Goal: Task Accomplishment & Management: Manage account settings

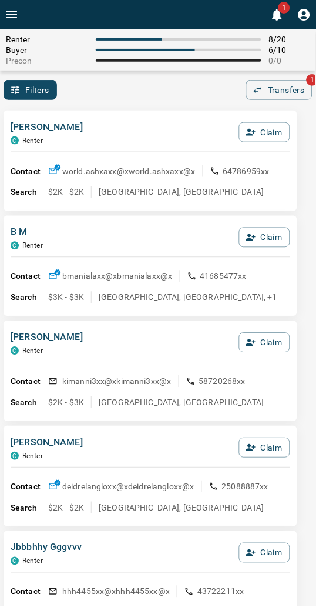
click at [175, 92] on div "Filters 0 Transfers 1" at bounding box center [158, 90] width 316 height 20
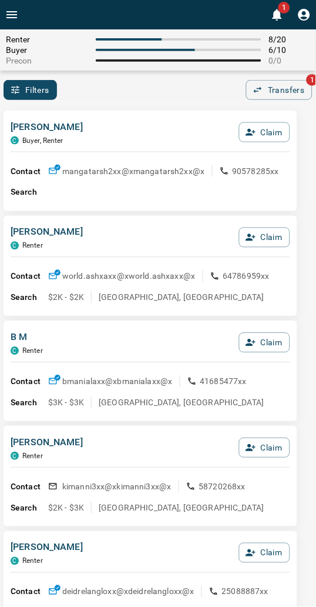
click at [146, 88] on div "Filters 0 Transfers 1" at bounding box center [158, 90] width 316 height 20
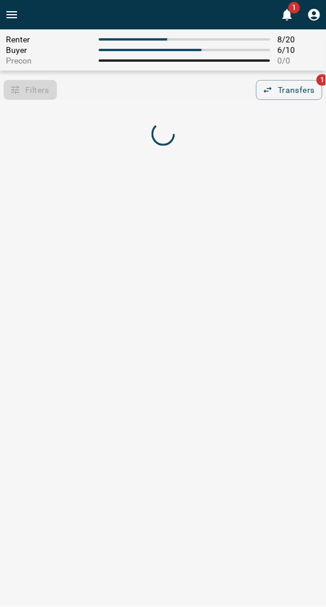
click at [96, 96] on div "Filters 0 Transfers 1" at bounding box center [163, 90] width 326 height 20
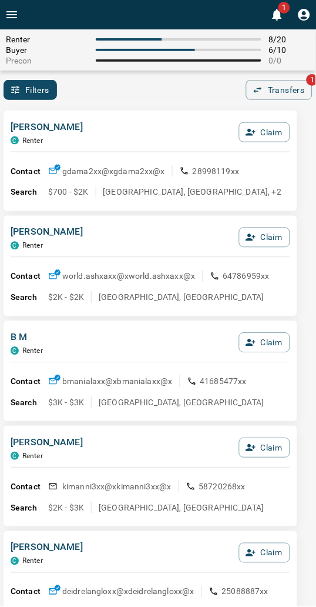
drag, startPoint x: 265, startPoint y: 127, endPoint x: 131, endPoint y: 137, distance: 133.8
click at [131, 137] on div "[PERSON_NAME] C Renter Claim" at bounding box center [151, 136] width 280 height 32
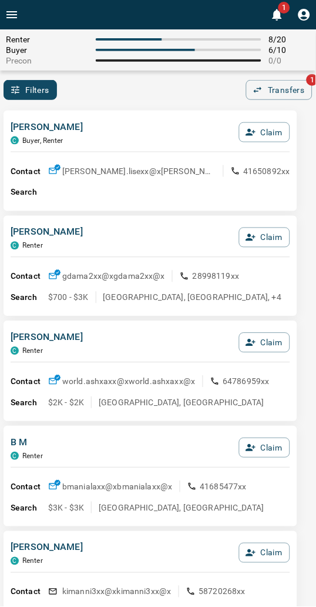
click at [175, 111] on div "[PERSON_NAME], Renter Claim Contact [PERSON_NAME].lisexx@x [PERSON_NAME].lisexx…" at bounding box center [151, 161] width 294 height 101
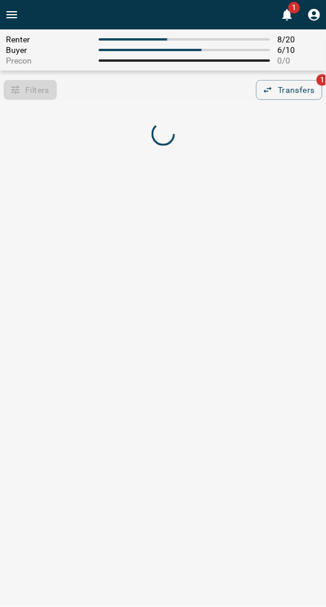
click at [75, 103] on div "Renter 8 / 20 Buyer 6 / 10 Precon 0 / 0 Filters 0 Transfers 1" at bounding box center [163, 95] width 326 height 133
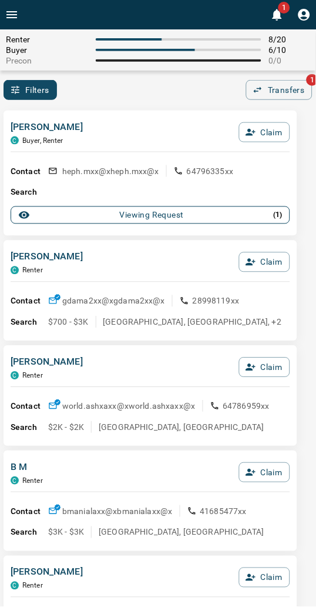
click at [118, 215] on div "Viewing Request ( 1 )" at bounding box center [150, 215] width 265 height 12
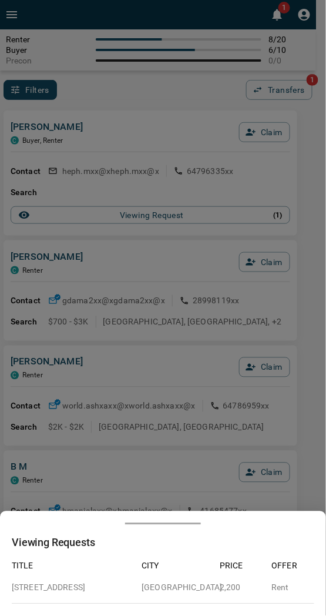
click at [121, 193] on div at bounding box center [163, 308] width 326 height 616
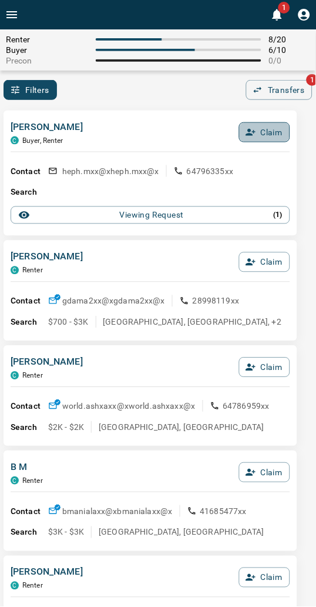
click at [267, 129] on button "Claim" at bounding box center [264, 132] width 51 height 20
click at [267, 129] on button "Confirm Claim" at bounding box center [248, 132] width 84 height 20
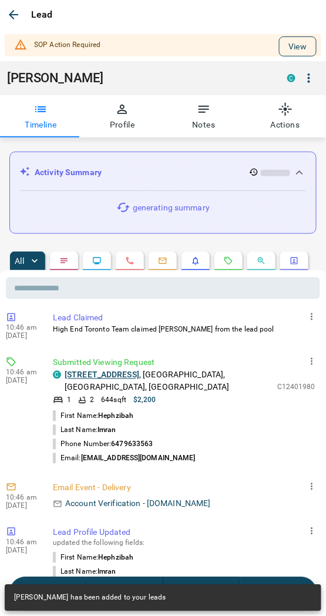
click at [289, 44] on button "View" at bounding box center [298, 46] width 38 height 20
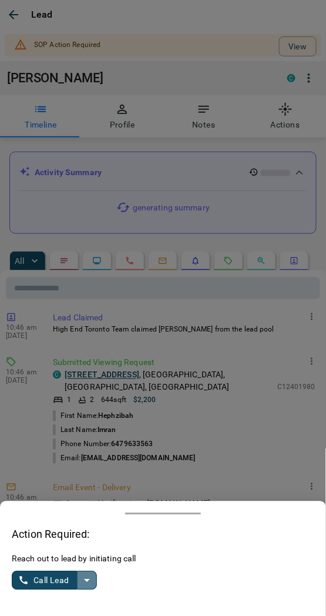
click at [86, 584] on icon "split button" at bounding box center [87, 581] width 14 height 14
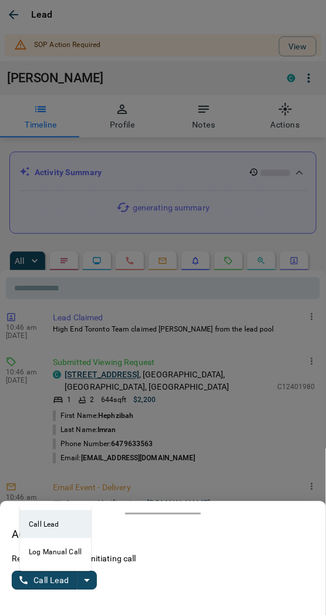
click at [51, 557] on li "Log Manual Call" at bounding box center [55, 552] width 72 height 28
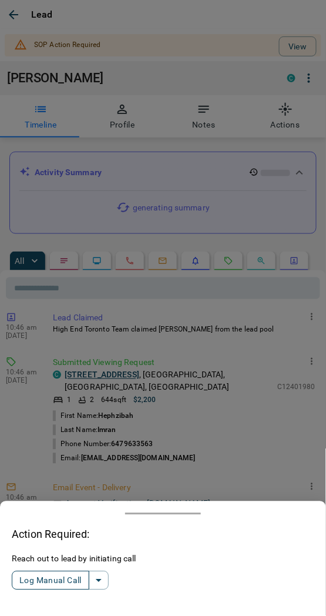
click at [48, 581] on button "Log Manual Call" at bounding box center [51, 580] width 78 height 19
click at [20, 580] on button "Yes" at bounding box center [24, 581] width 24 height 18
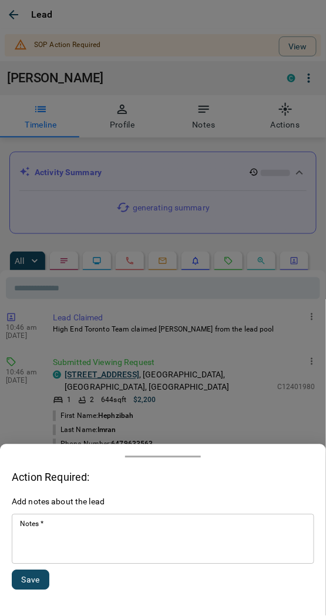
click at [68, 545] on textarea "Notes   *" at bounding box center [163, 540] width 286 height 40
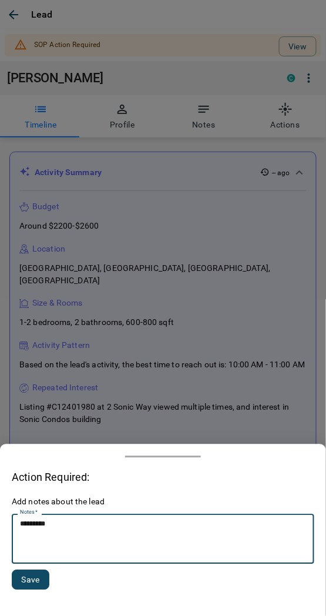
type textarea "*********"
click at [33, 575] on button "Save" at bounding box center [31, 580] width 38 height 20
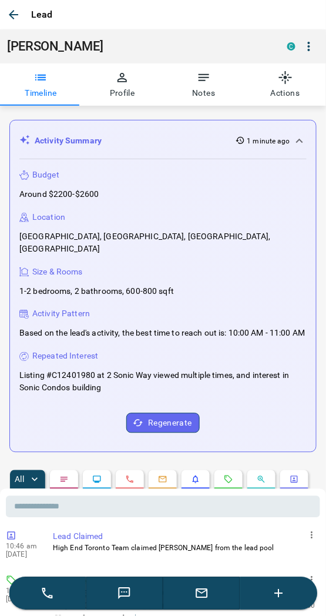
click at [109, 19] on div "Lead" at bounding box center [163, 14] width 326 height 29
click at [12, 15] on icon "button" at bounding box center [13, 15] width 14 height 14
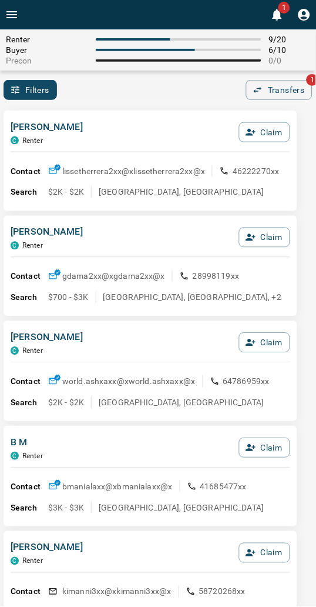
click at [185, 133] on div "[PERSON_NAME] C Renter Claim" at bounding box center [151, 136] width 280 height 32
click at [170, 115] on div "[PERSON_NAME] C Renter Claim Contact lissetherrera2xx@x lissetherrera2xx@x 4622…" at bounding box center [151, 161] width 294 height 101
click at [93, 96] on div "Filters 0 Transfers 1" at bounding box center [158, 90] width 316 height 20
drag, startPoint x: 180, startPoint y: 87, endPoint x: 150, endPoint y: 96, distance: 31.2
click at [180, 87] on div "Filters 0 Transfers 1" at bounding box center [158, 90] width 316 height 20
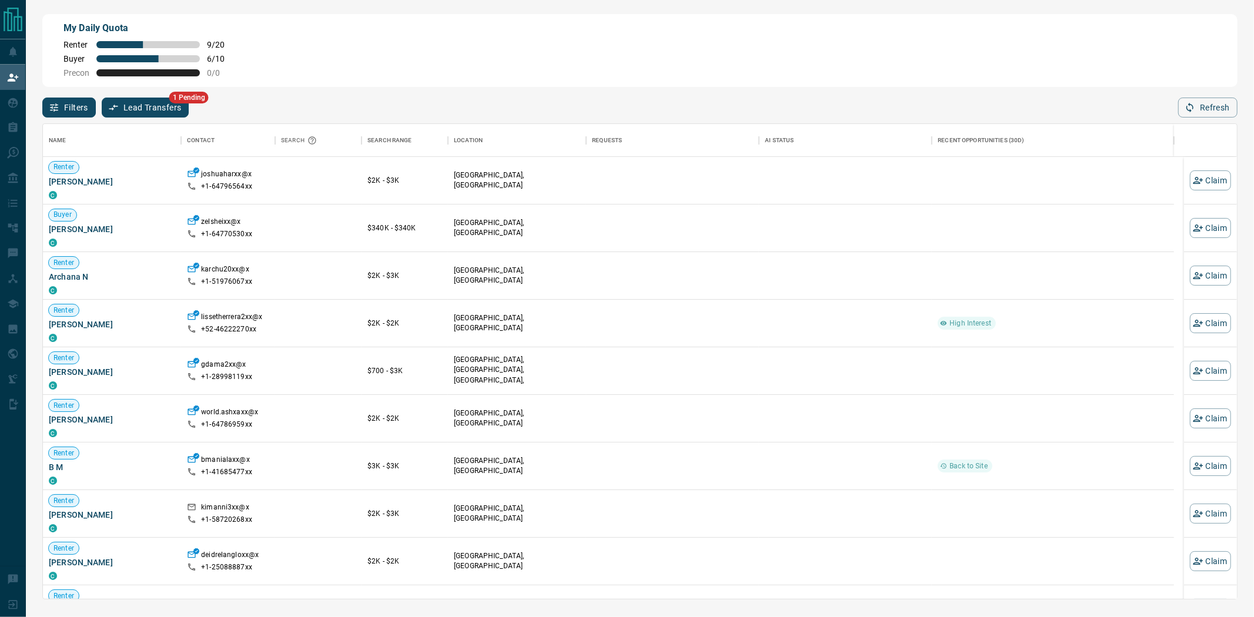
scroll to position [465, 1184]
click at [326, 227] on button "Claim" at bounding box center [1210, 228] width 41 height 20
click at [326, 229] on button "Claim" at bounding box center [1210, 228] width 41 height 20
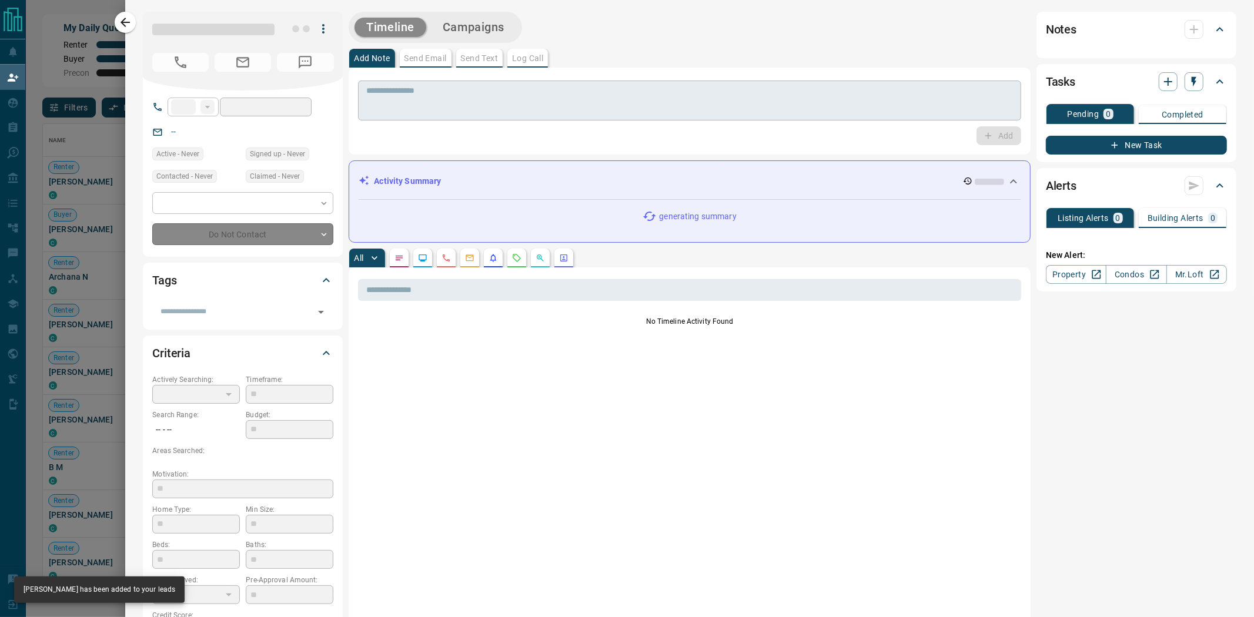
type input "**"
type input "**********"
type input "**"
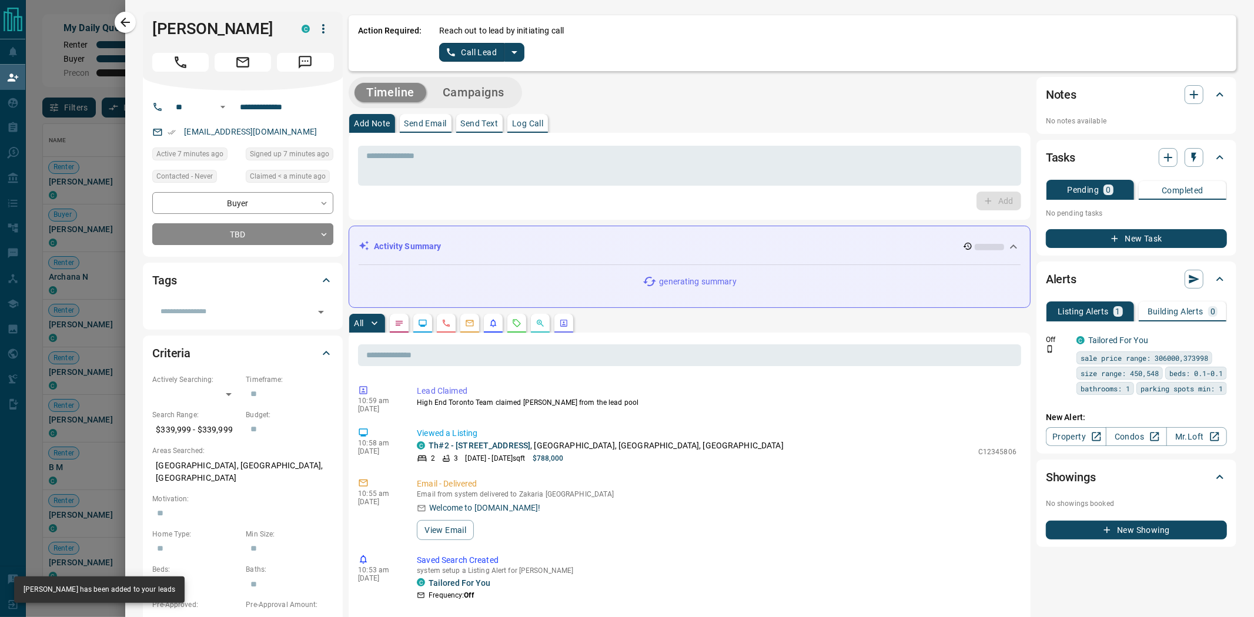
click at [326, 30] on p "Reach out to lead by initiating call" at bounding box center [501, 31] width 125 height 12
click at [326, 59] on button "split button" at bounding box center [514, 52] width 20 height 19
click at [326, 96] on li "Log Manual Call" at bounding box center [482, 92] width 72 height 18
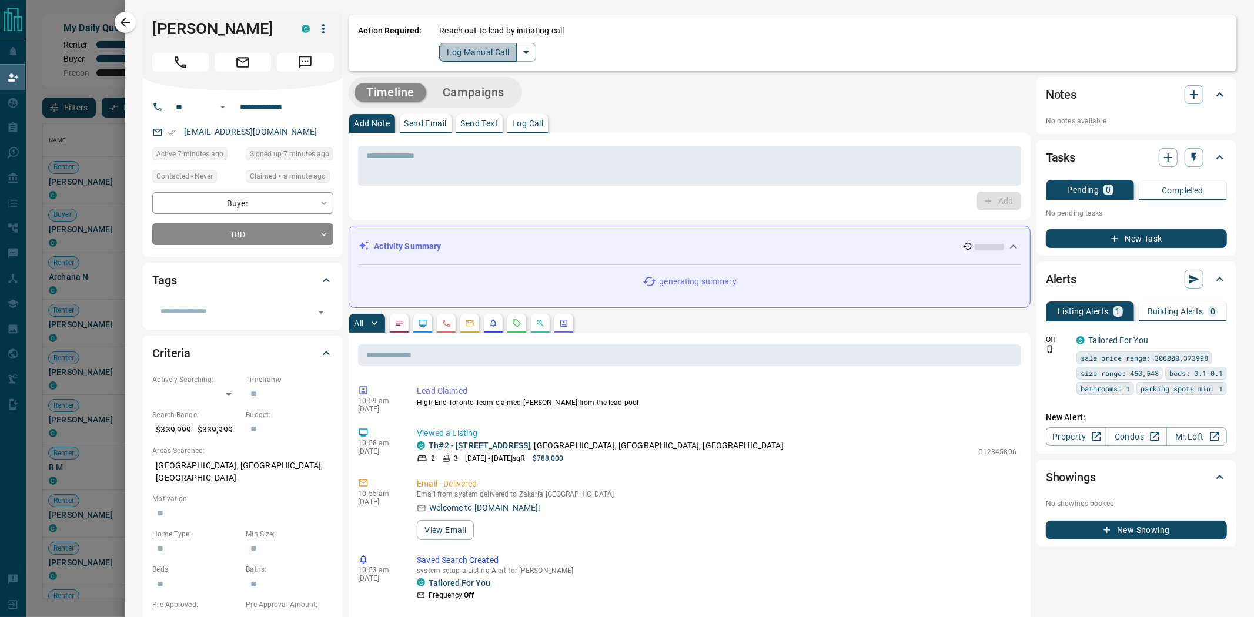
click at [326, 52] on button "Log Manual Call" at bounding box center [478, 52] width 78 height 19
click at [326, 55] on button "Yes" at bounding box center [451, 52] width 24 height 18
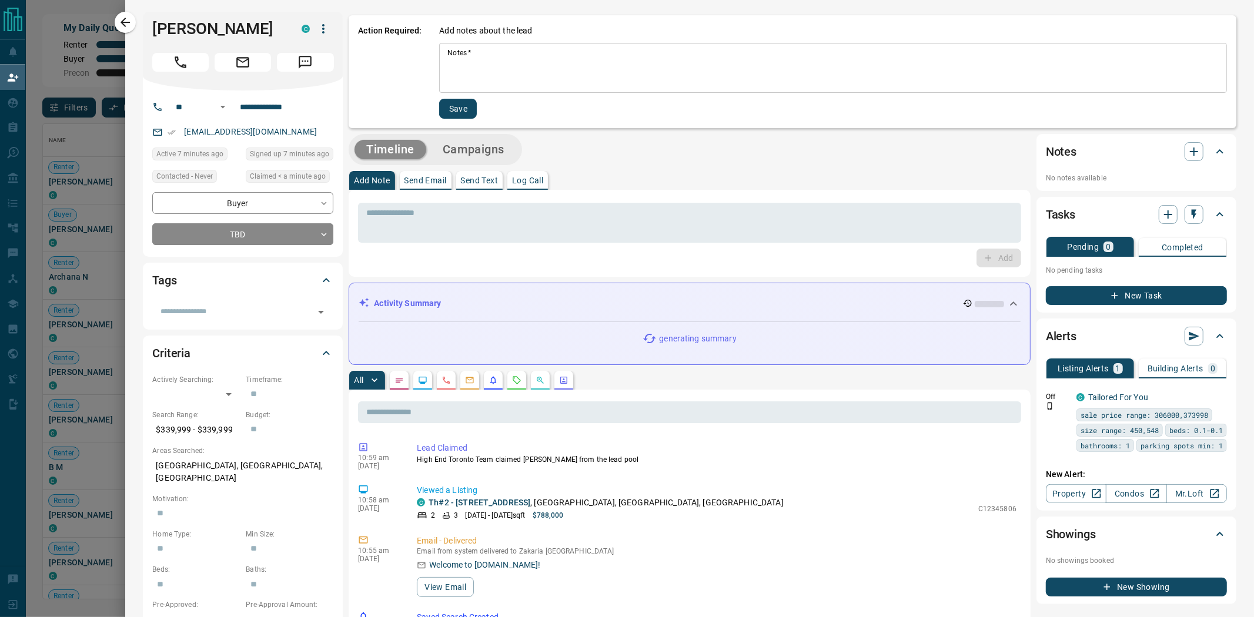
drag, startPoint x: 483, startPoint y: 62, endPoint x: 491, endPoint y: 59, distance: 9.0
click at [326, 62] on textarea "Notes   *" at bounding box center [832, 68] width 771 height 40
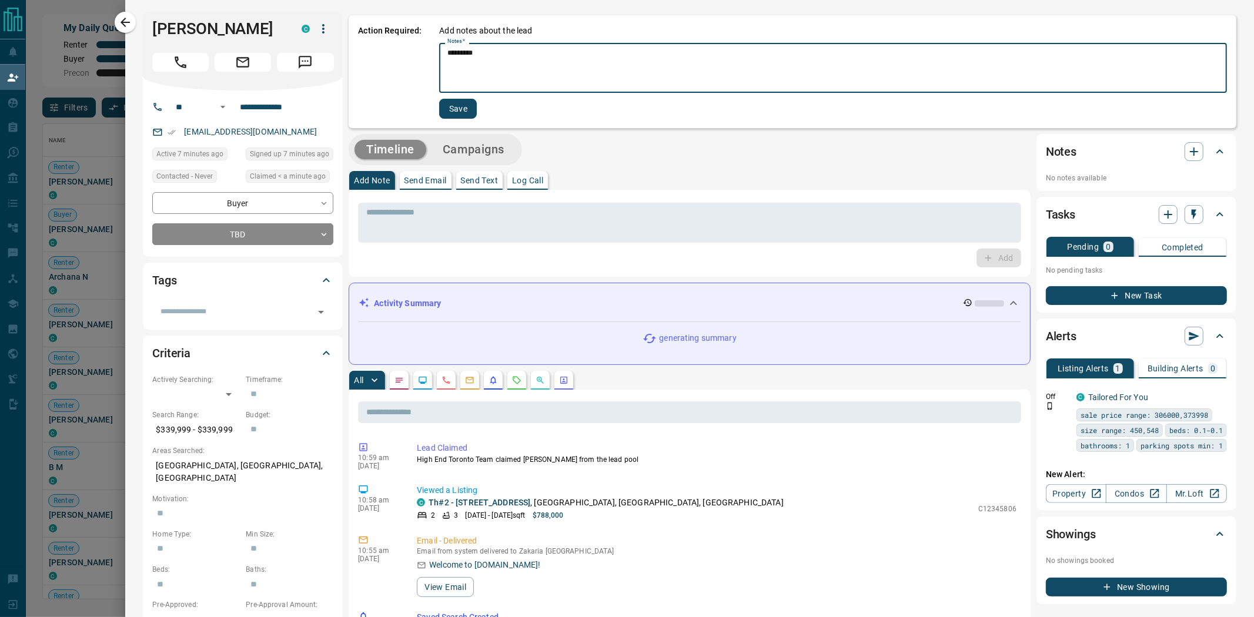
type textarea "*********"
click at [326, 109] on button "Save" at bounding box center [458, 109] width 38 height 20
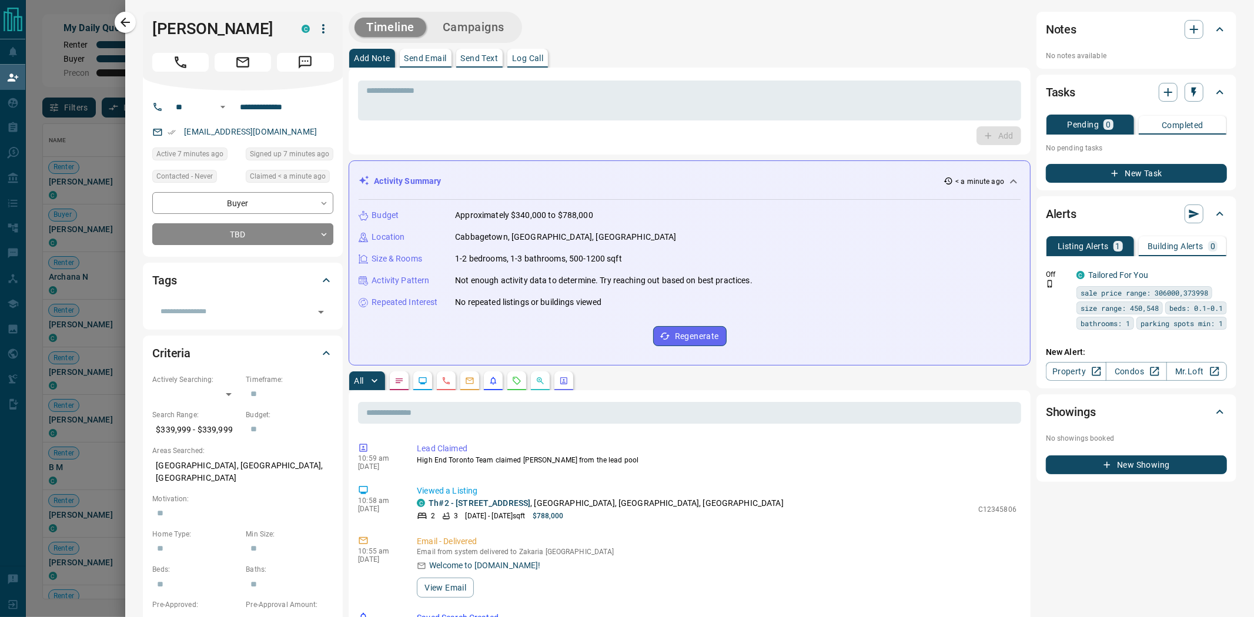
click at [122, 22] on icon "button" at bounding box center [125, 22] width 9 height 9
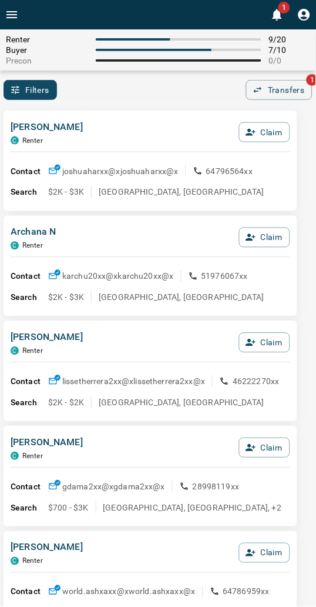
click at [185, 91] on div "Filters 0 Transfers 1" at bounding box center [158, 90] width 316 height 20
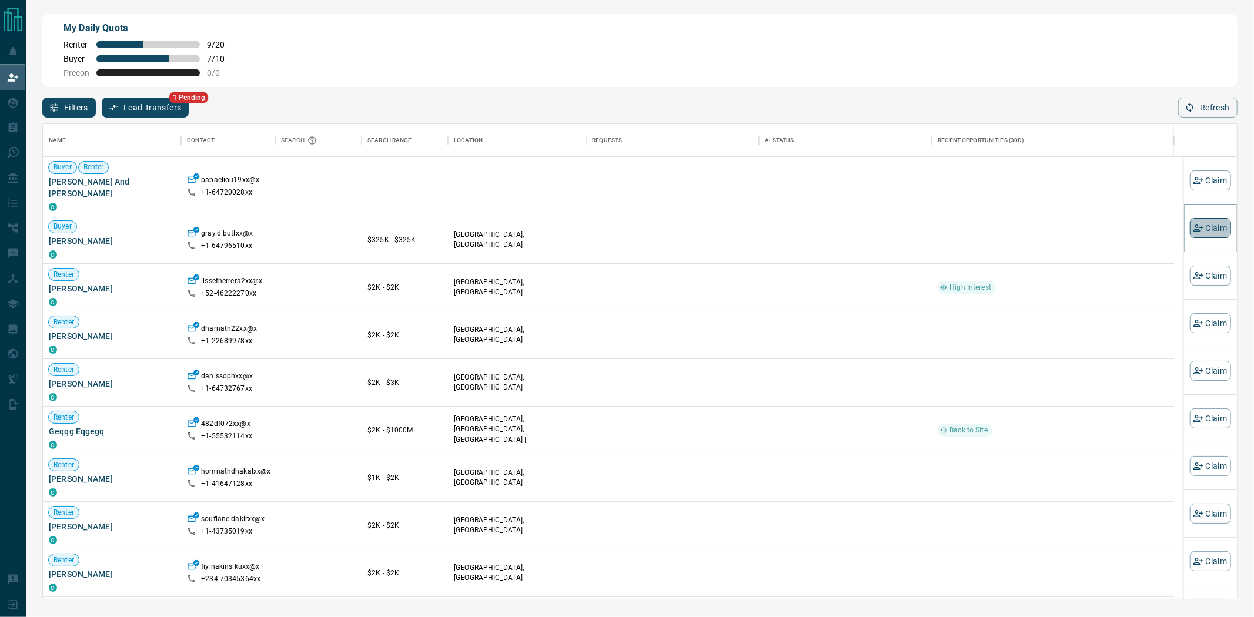
click at [326, 233] on button "Claim" at bounding box center [1210, 228] width 41 height 20
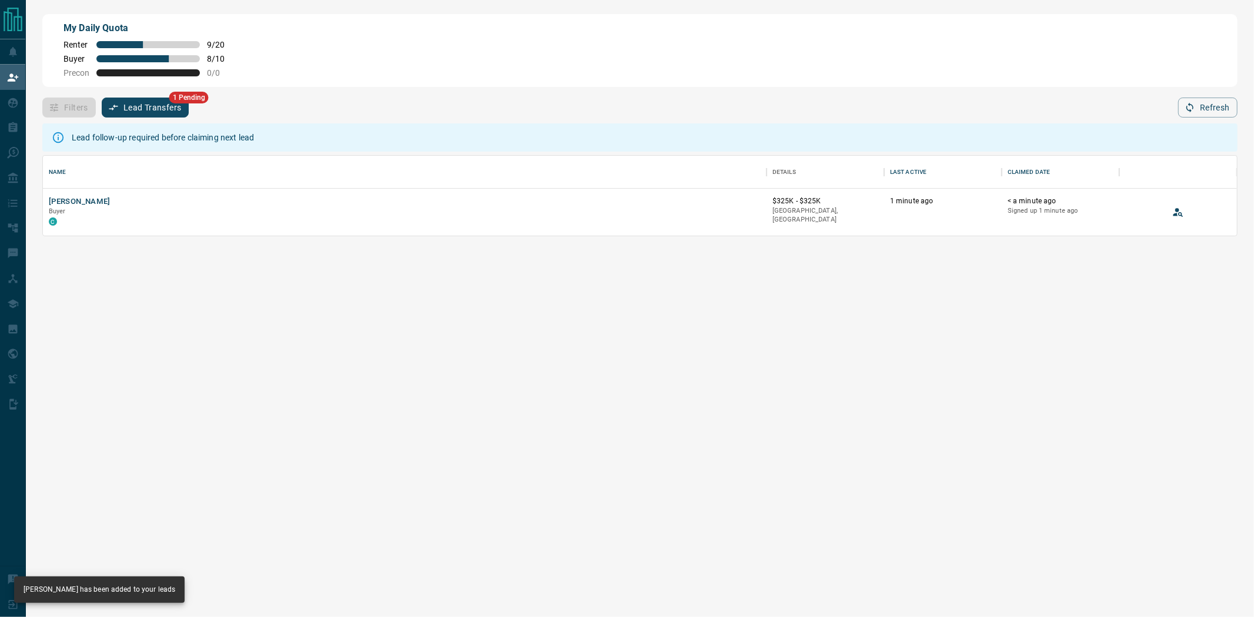
scroll to position [71, 1184]
click at [83, 203] on button "[PERSON_NAME]" at bounding box center [80, 201] width 62 height 11
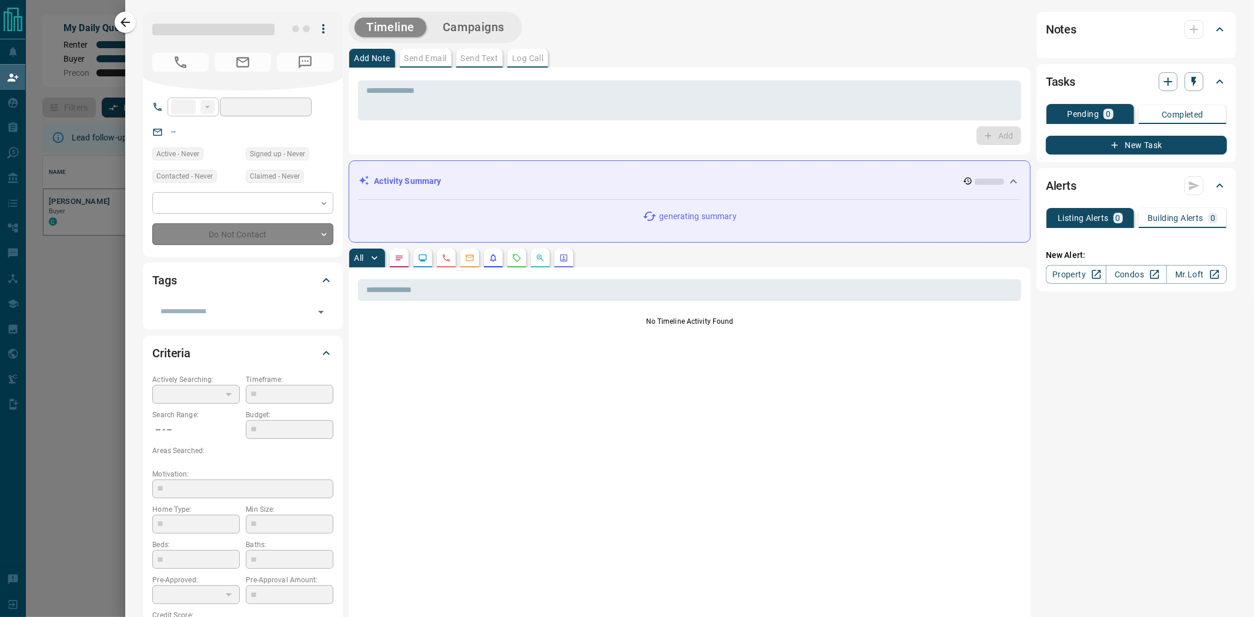
type input "**"
type input "**********"
type input "**"
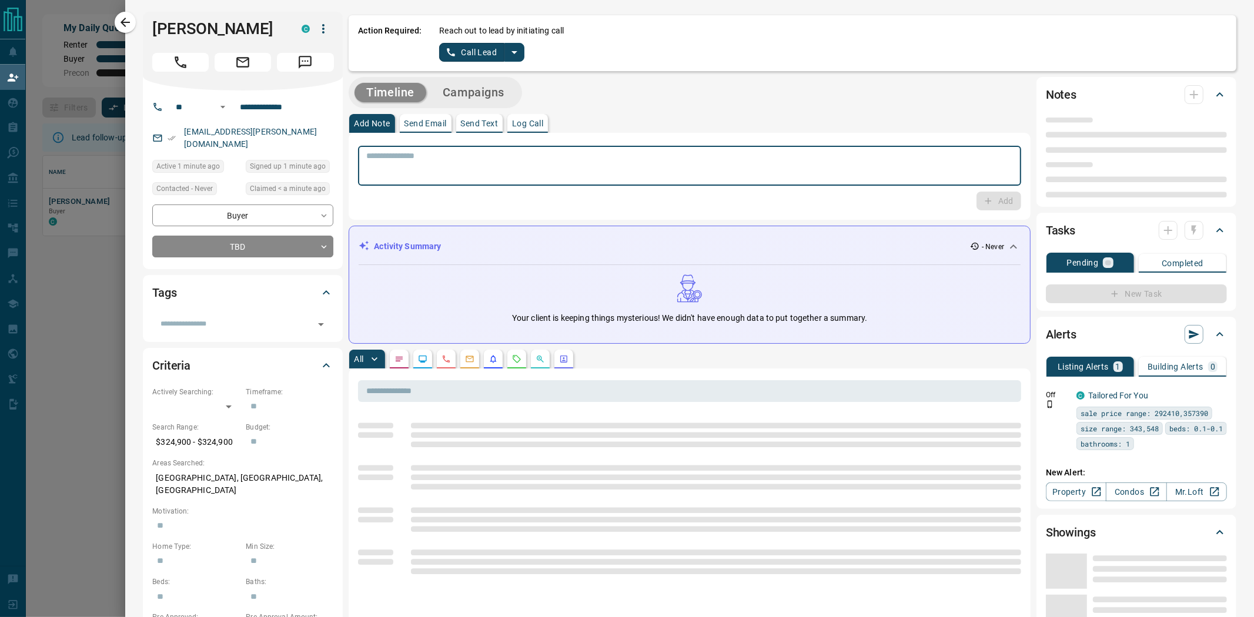
click at [326, 98] on div "Timeline Campaigns Add Note Send Email Send Text Log Call * ​ Add Activity Summ…" at bounding box center [690, 605] width 682 height 1057
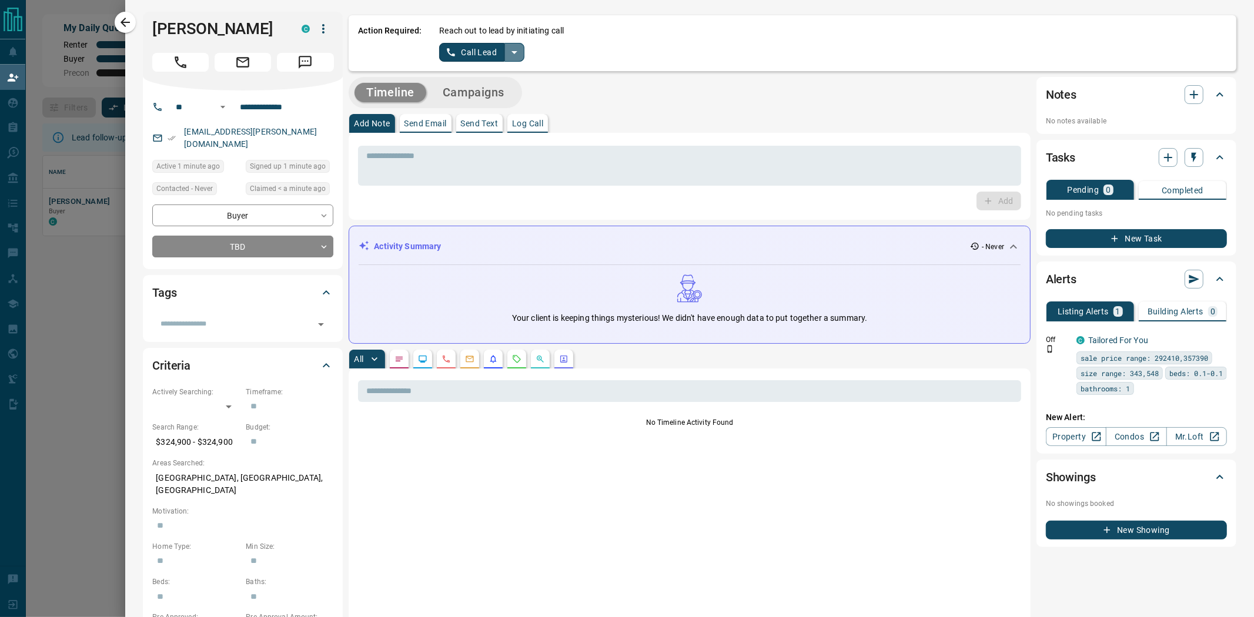
click at [326, 49] on icon "split button" at bounding box center [514, 52] width 14 height 14
click at [326, 91] on li "Log Manual Call" at bounding box center [482, 92] width 72 height 18
click at [326, 47] on button "Log Manual Call" at bounding box center [478, 52] width 78 height 19
click at [326, 56] on button "Yes" at bounding box center [451, 52] width 24 height 18
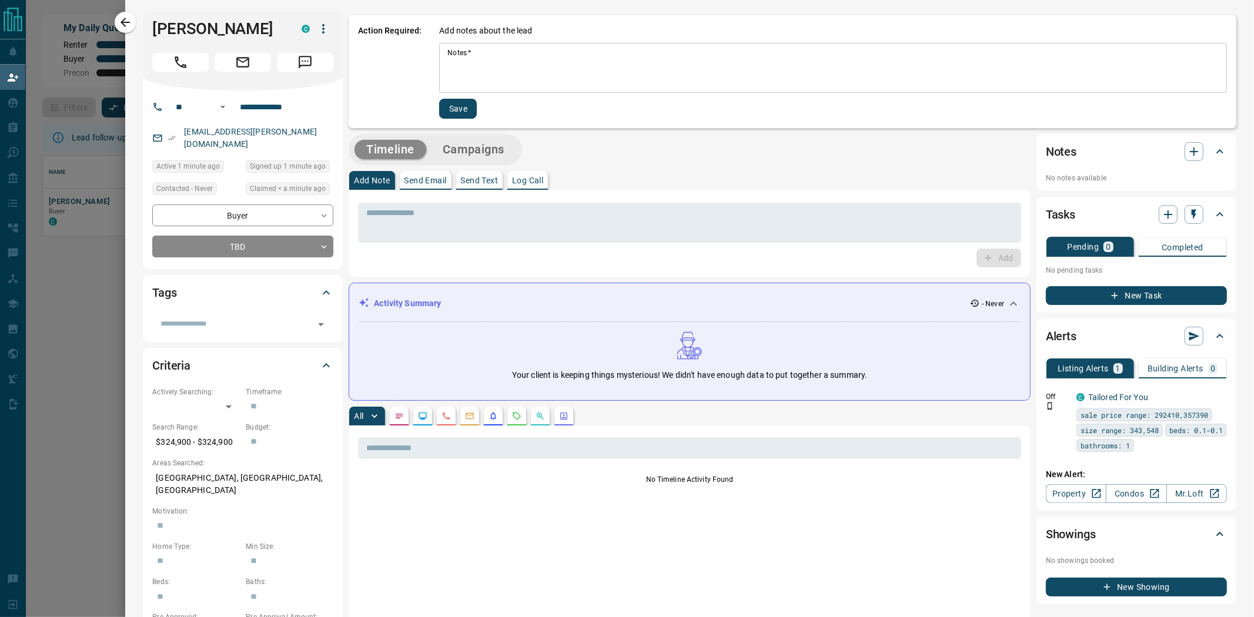
click at [326, 71] on textarea "Notes   *" at bounding box center [832, 68] width 771 height 40
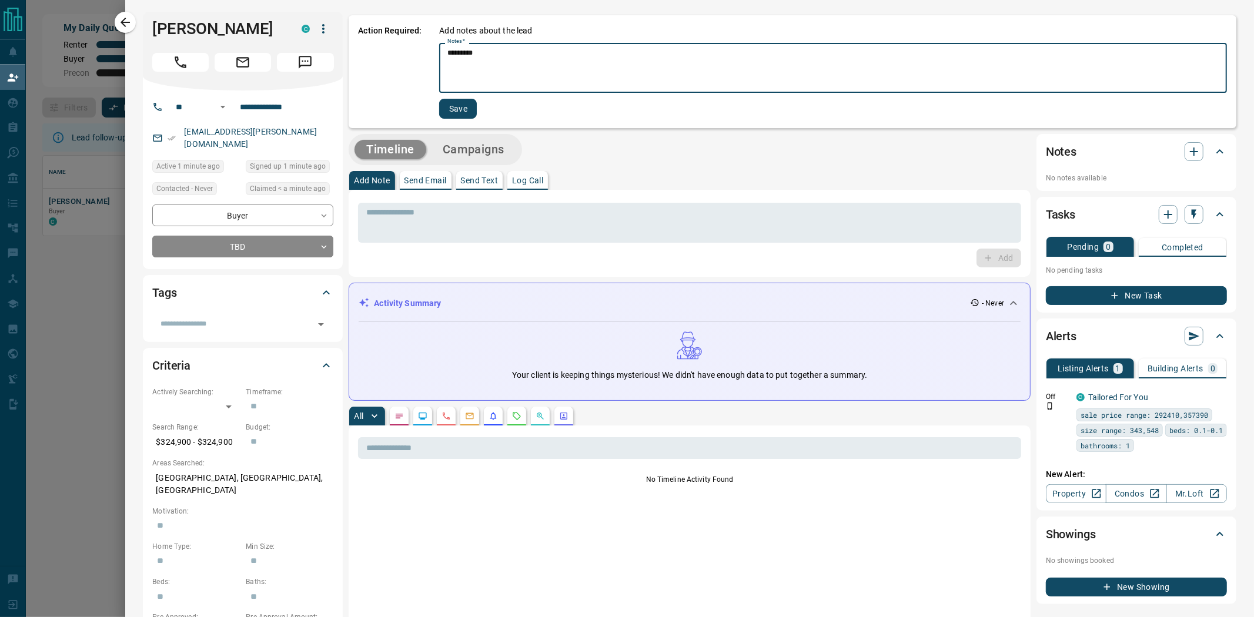
type textarea "*********"
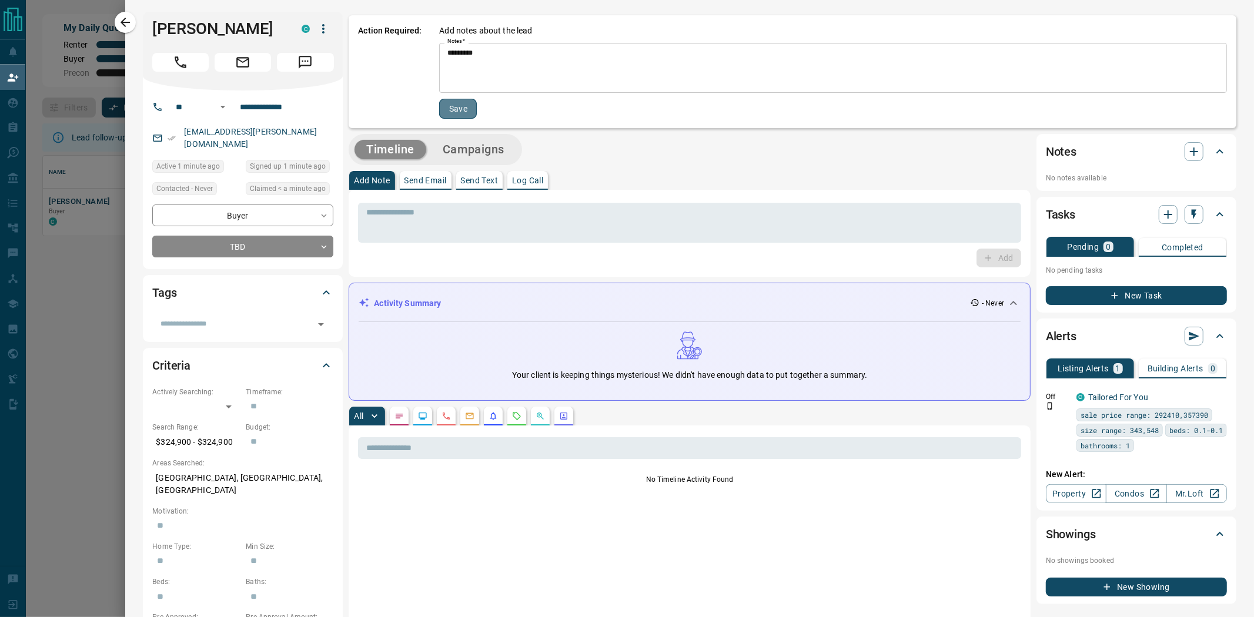
click at [326, 108] on button "Save" at bounding box center [458, 109] width 38 height 20
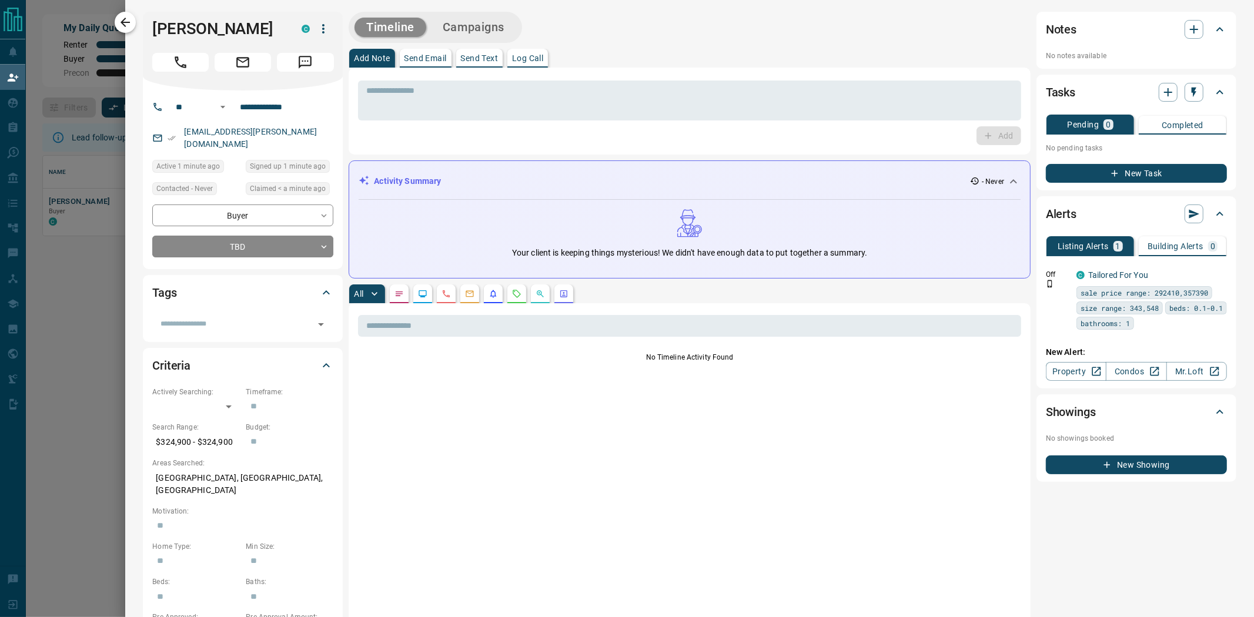
click at [127, 18] on icon "button" at bounding box center [125, 22] width 14 height 14
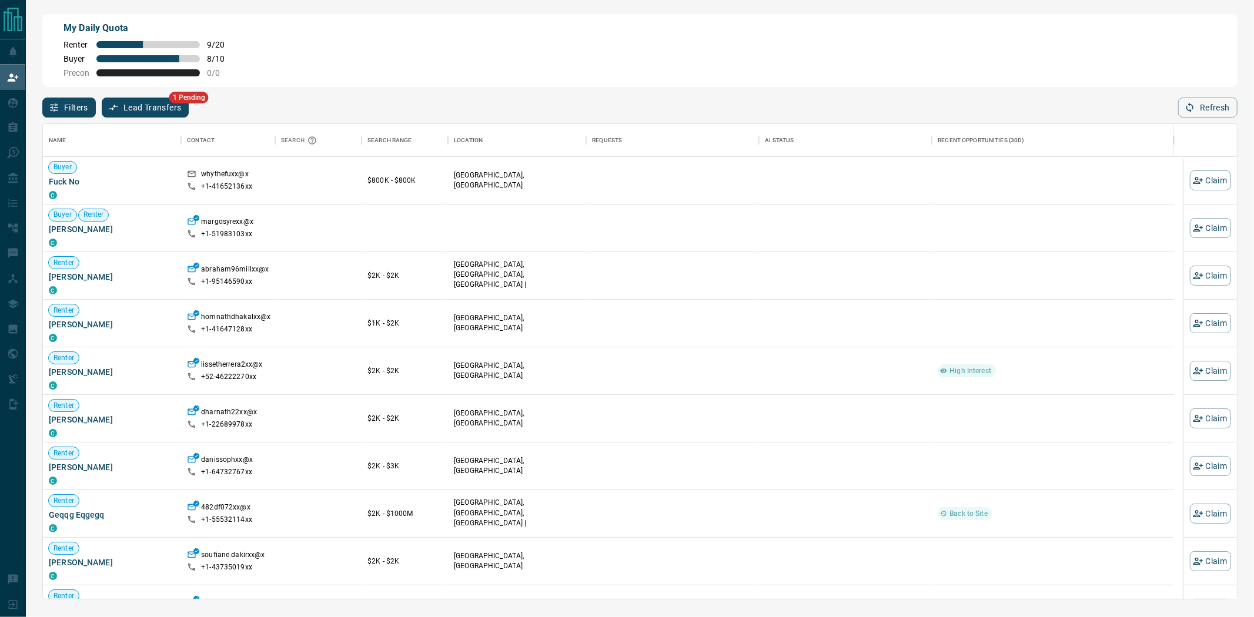
scroll to position [465, 1184]
